Goal: Information Seeking & Learning: Check status

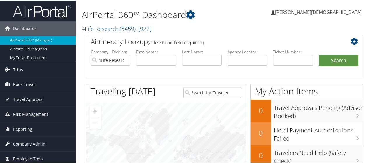
click at [338, 11] on span "Bonnie Temple" at bounding box center [318, 11] width 87 height 6
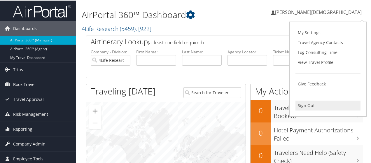
click at [305, 103] on link "Sign Out" at bounding box center [328, 105] width 65 height 10
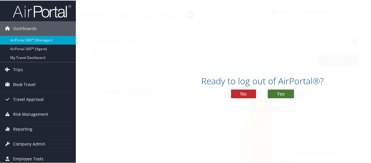
click at [281, 91] on button "Yes" at bounding box center [281, 93] width 26 height 9
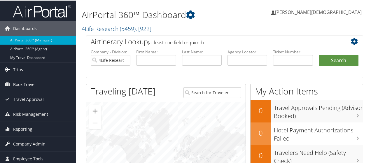
click at [22, 69] on span "Trips" at bounding box center [18, 69] width 10 height 15
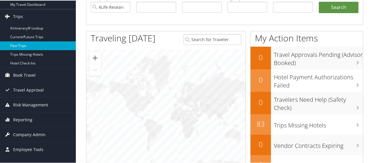
scroll to position [117, 0]
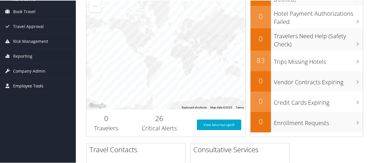
click at [27, 81] on span "Employee Tools" at bounding box center [28, 85] width 30 height 15
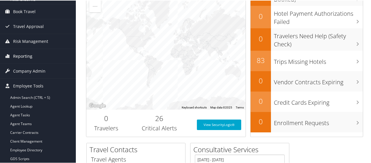
click at [22, 55] on span "Reporting" at bounding box center [22, 55] width 19 height 15
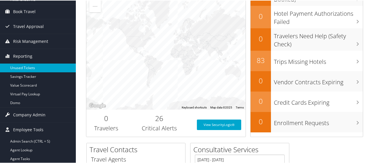
click at [23, 67] on link "Unused Tickets" at bounding box center [38, 67] width 76 height 9
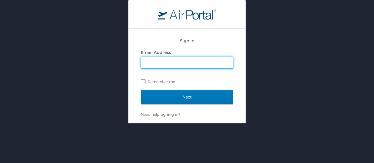
click at [159, 60] on input "Email Address" at bounding box center [187, 62] width 92 height 11
type input "bonnie.temple@cbtravel.com"
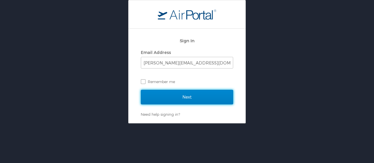
click at [160, 97] on input "Next" at bounding box center [187, 97] width 92 height 15
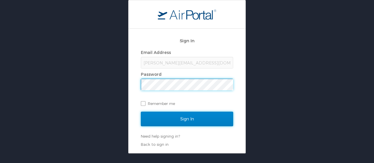
click at [169, 114] on input "Sign In" at bounding box center [187, 119] width 92 height 15
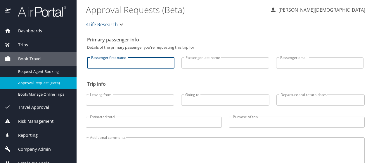
click at [113, 64] on input "Passenger first name" at bounding box center [130, 63] width 87 height 11
type input "david"
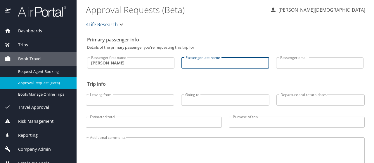
click at [197, 63] on input "Passenger last name" at bounding box center [224, 63] width 87 height 11
type input "wall"
click at [122, 25] on icon "button" at bounding box center [121, 24] width 7 height 7
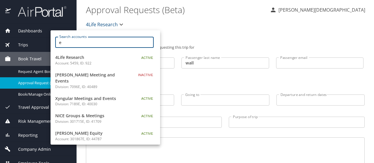
click at [97, 45] on input "e" at bounding box center [106, 42] width 95 height 11
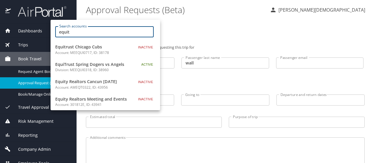
drag, startPoint x: 62, startPoint y: 32, endPoint x: 106, endPoint y: 32, distance: 44.4
click at [106, 32] on input "equit" at bounding box center [106, 31] width 95 height 11
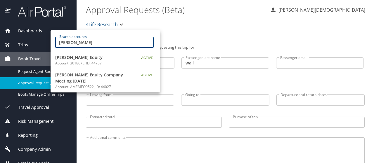
type input "emerson"
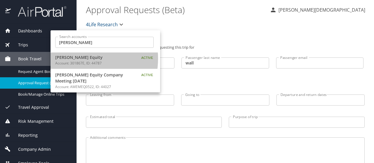
click at [70, 58] on span "Emerson Equity" at bounding box center [91, 57] width 73 height 6
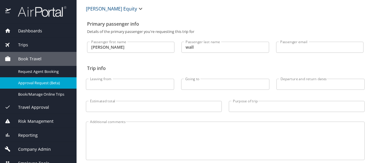
scroll to position [45, 0]
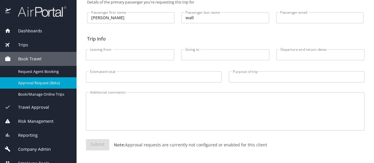
click at [96, 145] on div "Submit Note: Approval requests are currently not configured or enabled for this…" at bounding box center [225, 149] width 278 height 21
click at [91, 146] on div "Submit Note: Approval requests are currently not configured or enabled for this…" at bounding box center [225, 149] width 278 height 21
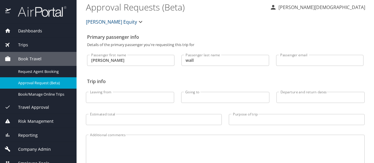
scroll to position [0, 0]
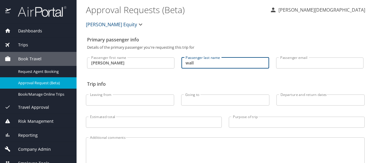
click at [198, 65] on input "wall" at bounding box center [224, 63] width 87 height 11
click at [106, 64] on input "david" at bounding box center [130, 63] width 87 height 11
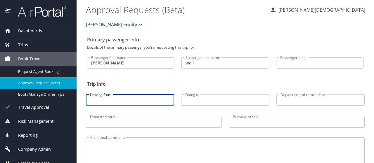
click at [115, 100] on input "Leaving from" at bounding box center [130, 100] width 88 height 11
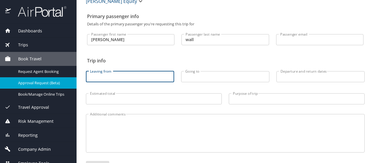
scroll to position [45, 0]
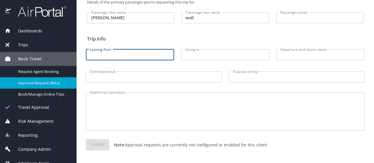
click at [106, 143] on div "Submit Note: Approval requests are currently not configured or enabled for this…" at bounding box center [225, 149] width 278 height 21
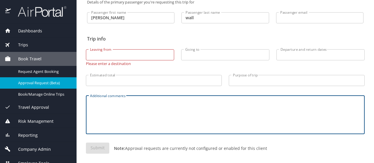
click at [117, 116] on textarea "Additional comments" at bounding box center [225, 115] width 270 height 28
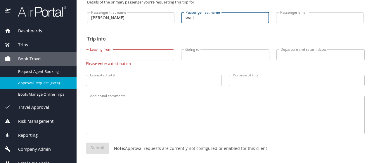
drag, startPoint x: 187, startPoint y: 17, endPoint x: 231, endPoint y: 21, distance: 44.2
click at [231, 21] on input "wall" at bounding box center [224, 17] width 87 height 11
type input "waal"
click at [172, 79] on input "Estimated total" at bounding box center [154, 80] width 136 height 11
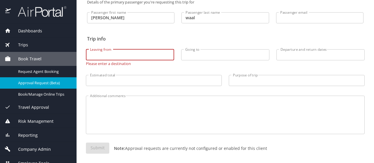
click at [119, 53] on input "Leaving from" at bounding box center [130, 54] width 88 height 11
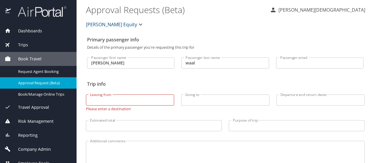
scroll to position [49, 0]
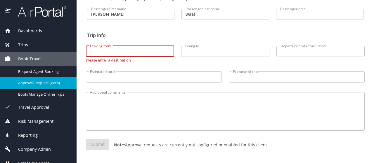
click at [115, 54] on input "Leaving from" at bounding box center [130, 51] width 88 height 11
type input "san"
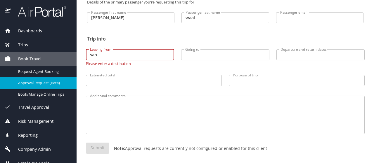
click at [201, 54] on input "Going to" at bounding box center [225, 54] width 88 height 11
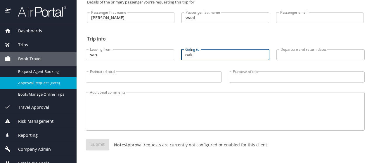
type input "oak"
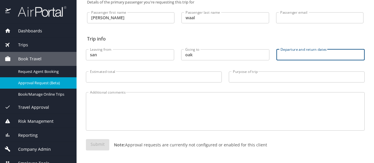
click at [284, 56] on input "Departure and return dates" at bounding box center [320, 54] width 88 height 11
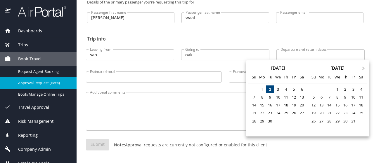
click at [138, 121] on div at bounding box center [187, 81] width 374 height 163
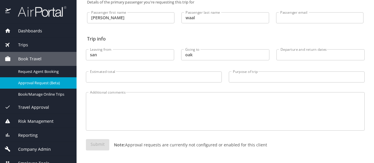
click at [93, 145] on div "Submit Note: Approval requests are currently not configured or enabled for this…" at bounding box center [225, 149] width 278 height 21
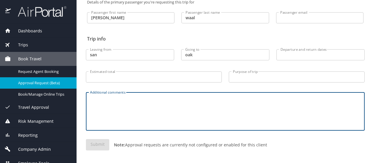
click at [117, 102] on textarea "Additional comments" at bounding box center [225, 112] width 270 height 28
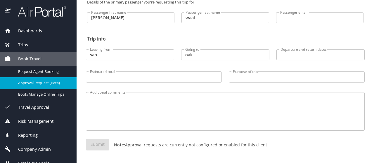
click at [95, 146] on div "Submit Note: Approval requests are currently not configured or enabled for this…" at bounding box center [225, 149] width 278 height 21
click at [173, 121] on textarea "Additional comments" at bounding box center [225, 112] width 270 height 28
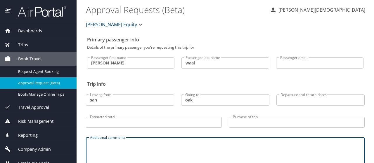
scroll to position [7, 0]
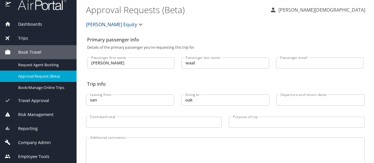
click at [28, 127] on span "Reporting" at bounding box center [24, 129] width 27 height 6
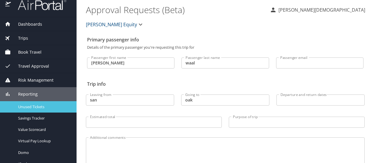
click at [37, 104] on span "Unused Tickets" at bounding box center [43, 107] width 51 height 6
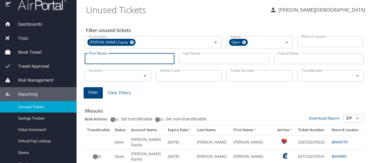
click at [118, 59] on input "First Name" at bounding box center [130, 58] width 90 height 11
type input "david"
click at [246, 62] on input "Last Name" at bounding box center [224, 58] width 90 height 11
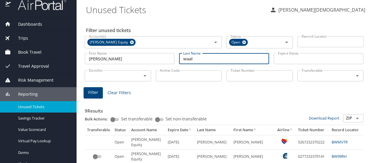
click at [96, 93] on span "Filter" at bounding box center [93, 92] width 10 height 7
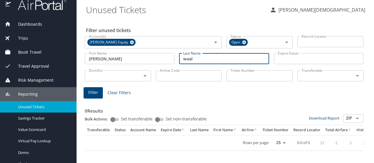
drag, startPoint x: 184, startPoint y: 59, endPoint x: 232, endPoint y: 61, distance: 48.2
click at [232, 61] on input "waal" at bounding box center [224, 58] width 90 height 11
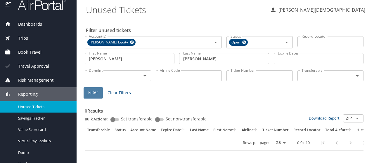
click at [94, 91] on span "Filter" at bounding box center [93, 92] width 10 height 7
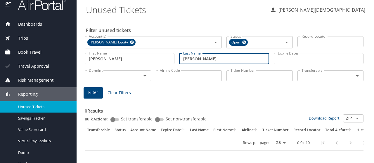
click at [190, 60] on input "griffin" at bounding box center [224, 58] width 90 height 11
click at [95, 91] on span "Filter" at bounding box center [93, 92] width 10 height 7
drag, startPoint x: 188, startPoint y: 59, endPoint x: 213, endPoint y: 59, distance: 25.1
click at [213, 59] on input "grifin" at bounding box center [224, 58] width 90 height 11
type input "griffen"
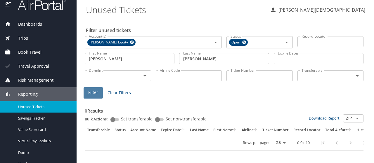
click at [93, 93] on span "Filter" at bounding box center [93, 92] width 10 height 7
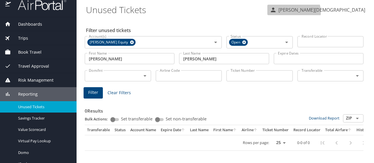
click at [347, 12] on p "Bonnie Temple" at bounding box center [320, 9] width 88 height 7
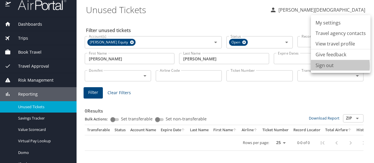
click at [324, 66] on li "Sign out" at bounding box center [341, 65] width 60 height 11
